Goal: Communication & Community: Answer question/provide support

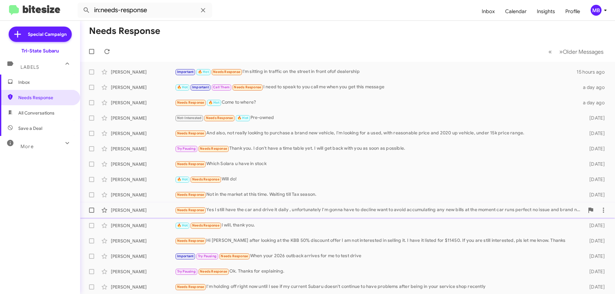
scroll to position [77, 0]
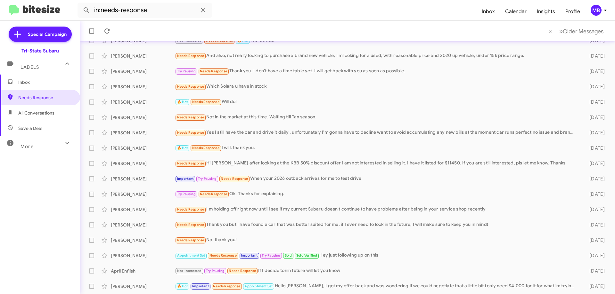
click at [43, 82] on span "Inbox" at bounding box center [45, 82] width 54 height 6
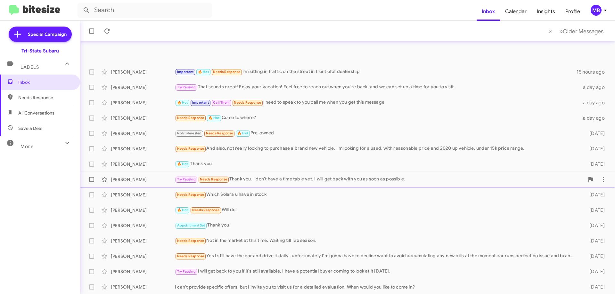
scroll to position [32, 0]
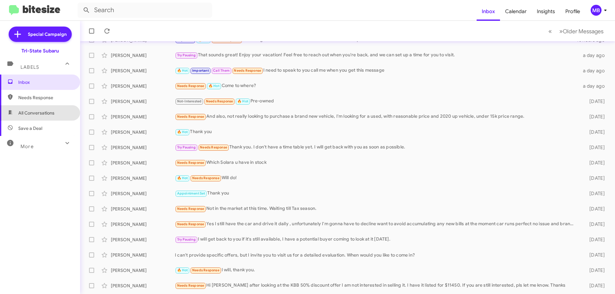
click at [52, 117] on span "All Conversations" at bounding box center [40, 112] width 80 height 15
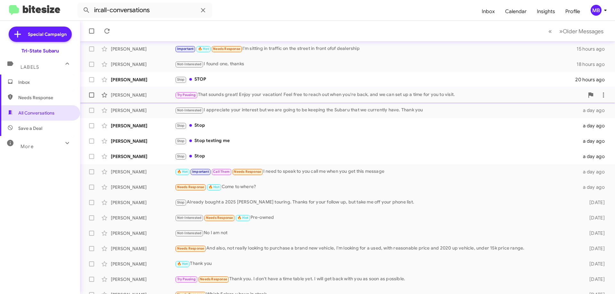
scroll to position [64, 0]
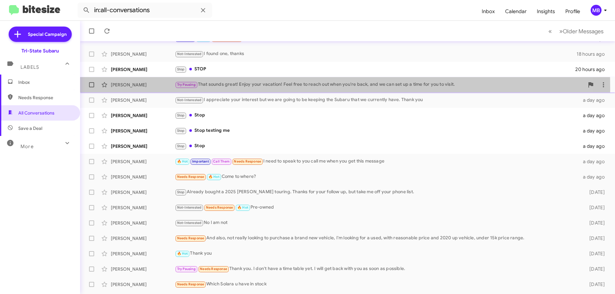
click at [154, 89] on div "[PERSON_NAME] Try Pausing That sounds great! Enjoy your vacation! Feel free to …" at bounding box center [347, 84] width 524 height 13
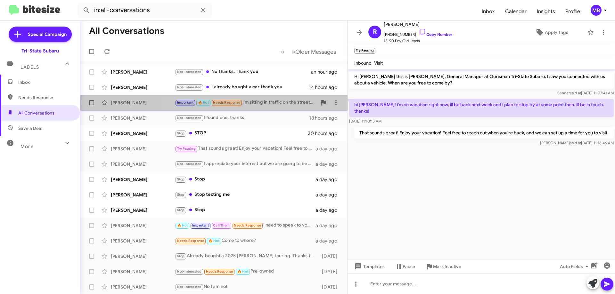
click at [259, 103] on div "Important 🔥 Hot Needs Response I'm sitting in traffic on the street in front of…" at bounding box center [246, 102] width 142 height 7
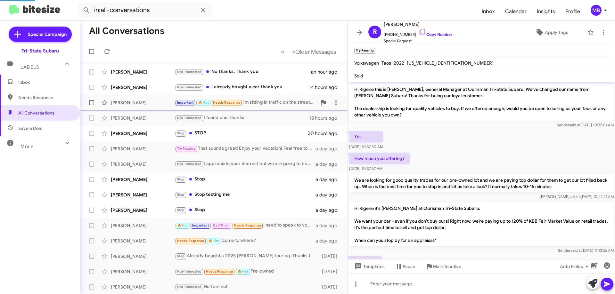
scroll to position [238, 0]
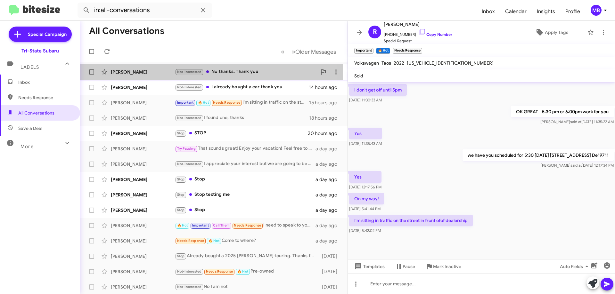
click at [136, 74] on div "[PERSON_NAME]" at bounding box center [143, 72] width 64 height 6
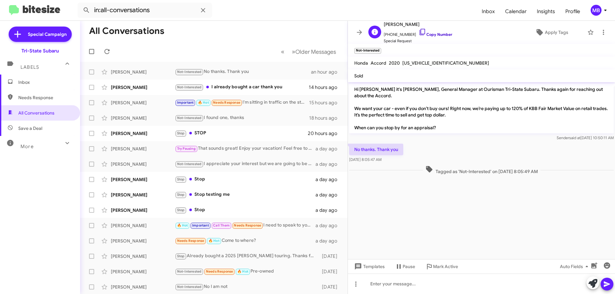
click at [439, 32] on link "Copy Number" at bounding box center [435, 34] width 34 height 5
click at [264, 84] on div "Not-Interested I already bought a car thank you" at bounding box center [246, 87] width 142 height 7
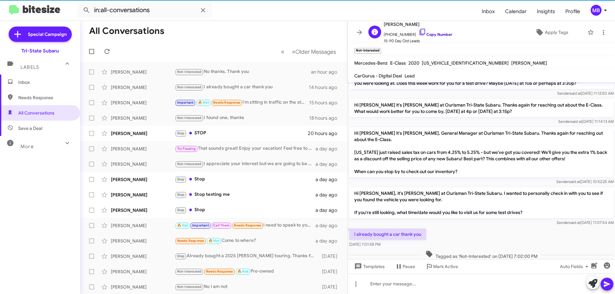
click at [436, 34] on link "Copy Number" at bounding box center [435, 34] width 34 height 5
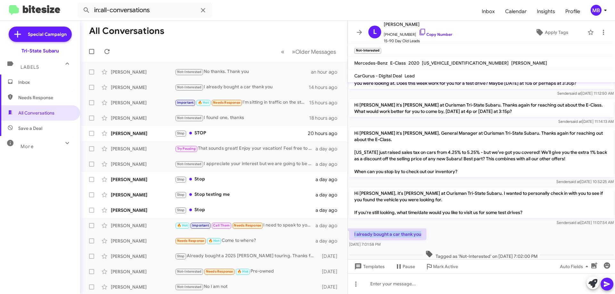
drag, startPoint x: 421, startPoint y: 215, endPoint x: 351, endPoint y: 211, distance: 70.8
click at [351, 229] on p "I already bought a car thank you" at bounding box center [387, 235] width 77 height 12
drag, startPoint x: 361, startPoint y: 213, endPoint x: 366, endPoint y: 214, distance: 4.6
copy p "I already bought a car thank you"
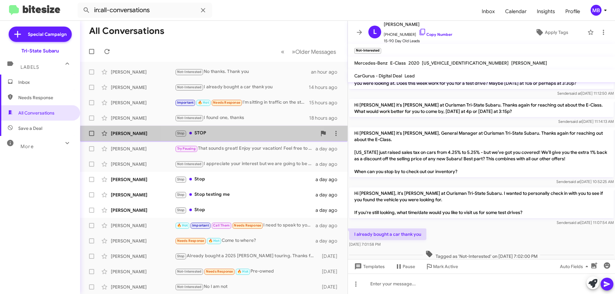
click at [243, 138] on div "[PERSON_NAME] Stop STOP 20 hours ago" at bounding box center [213, 133] width 257 height 13
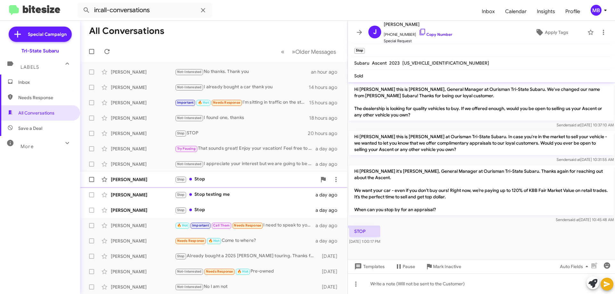
click at [297, 184] on div "[PERSON_NAME] Stop Stop a day ago" at bounding box center [213, 179] width 257 height 13
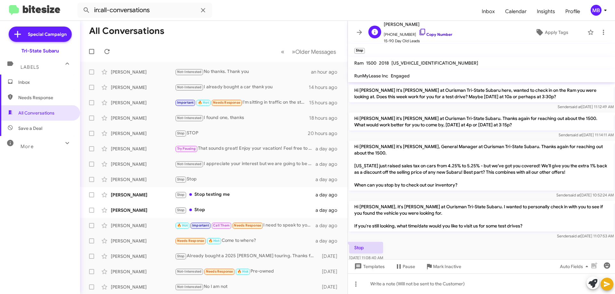
click at [437, 35] on link "Copy Number" at bounding box center [435, 34] width 34 height 5
drag, startPoint x: 433, startPoint y: 34, endPoint x: 435, endPoint y: 31, distance: 3.9
click at [433, 34] on link "Copy Number" at bounding box center [435, 34] width 34 height 5
drag, startPoint x: 363, startPoint y: 238, endPoint x: 352, endPoint y: 230, distance: 14.0
click at [352, 230] on body "in:all-conversations Inbox Calendar Insights Profile MB Special Campaign Tri-St…" at bounding box center [307, 147] width 615 height 294
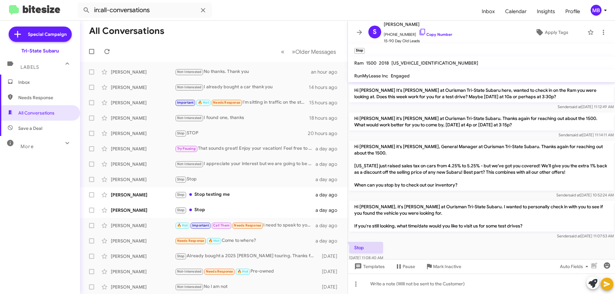
drag, startPoint x: 356, startPoint y: 230, endPoint x: 408, endPoint y: 217, distance: 53.0
click at [394, 241] on div "Stop [DATE] 11:08:40 AM" at bounding box center [481, 252] width 267 height 22
click at [389, 236] on body "in:all-conversations Inbox Calendar Insights Profile MB Special Campaign Tri-St…" at bounding box center [307, 147] width 615 height 294
drag, startPoint x: 358, startPoint y: 239, endPoint x: 360, endPoint y: 236, distance: 3.7
click at [359, 255] on span "[DATE] 11:08:40 AM" at bounding box center [366, 257] width 34 height 5
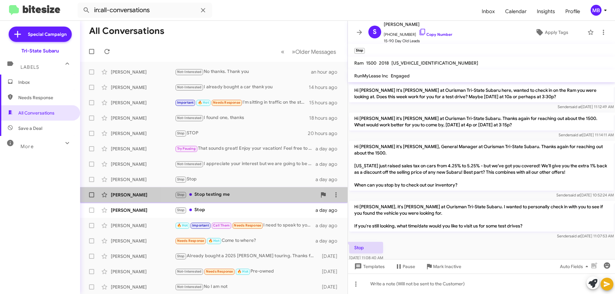
click at [248, 196] on div "Stop Stop texting me" at bounding box center [246, 194] width 142 height 7
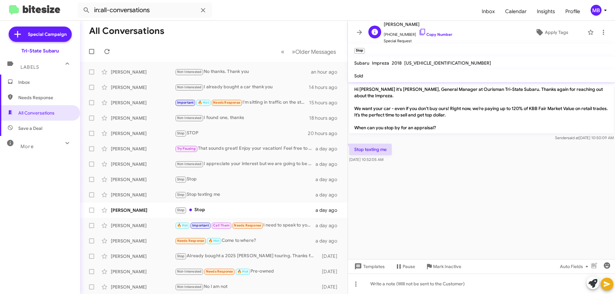
drag, startPoint x: 432, startPoint y: 33, endPoint x: 467, endPoint y: 32, distance: 35.2
click at [432, 33] on link "Copy Number" at bounding box center [435, 34] width 34 height 5
drag, startPoint x: 397, startPoint y: 151, endPoint x: 365, endPoint y: 157, distance: 32.2
click at [366, 157] on div "Stop texting me [DATE] 10:52:05 AM" at bounding box center [481, 153] width 267 height 22
drag, startPoint x: 350, startPoint y: 147, endPoint x: 387, endPoint y: 145, distance: 37.5
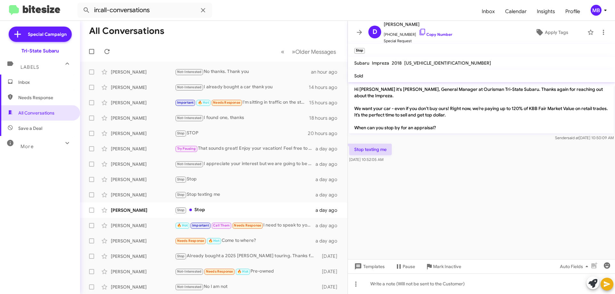
click at [424, 164] on div at bounding box center [481, 165] width 267 height 3
drag, startPoint x: 393, startPoint y: 158, endPoint x: 353, endPoint y: 144, distance: 41.8
click at [352, 144] on div "Stop texting me [DATE] 10:52:05 AM" at bounding box center [481, 153] width 267 height 22
copy div "Stop texting me [DATE] 10:52:05 AM"
drag, startPoint x: 267, startPoint y: 209, endPoint x: 273, endPoint y: 185, distance: 24.7
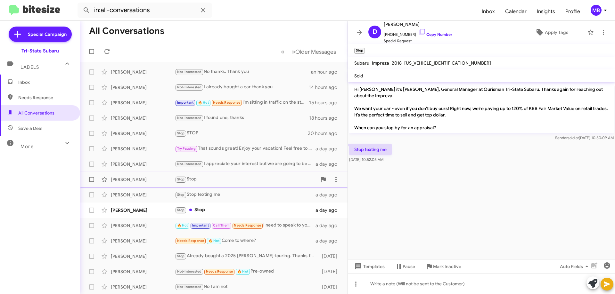
click at [266, 209] on div "Stop Stop" at bounding box center [245, 209] width 141 height 7
click at [445, 33] on link "Copy Number" at bounding box center [435, 34] width 34 height 5
click at [54, 127] on span "Save a Deal" at bounding box center [40, 128] width 80 height 15
type input "in:not-interested"
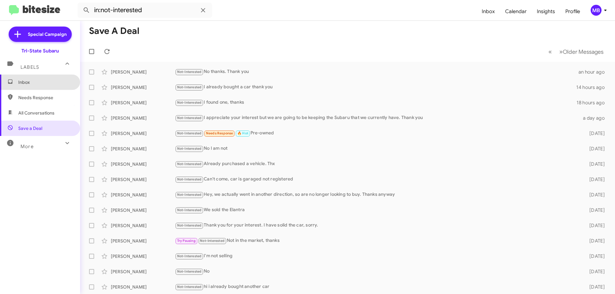
click at [62, 80] on span "Inbox" at bounding box center [45, 82] width 54 height 6
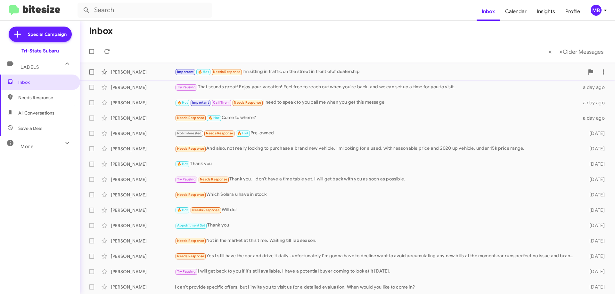
click at [271, 73] on div "Important 🔥 Hot Needs Response I'm sitting in traffic on the street in front of…" at bounding box center [379, 71] width 409 height 7
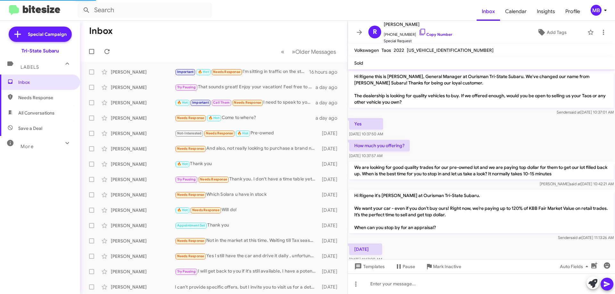
scroll to position [199, 0]
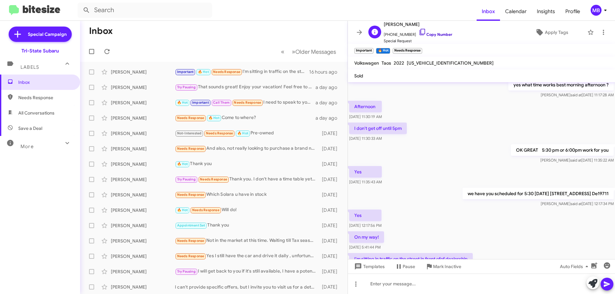
click at [434, 32] on link "Copy Number" at bounding box center [435, 34] width 34 height 5
